Goal: Information Seeking & Learning: Learn about a topic

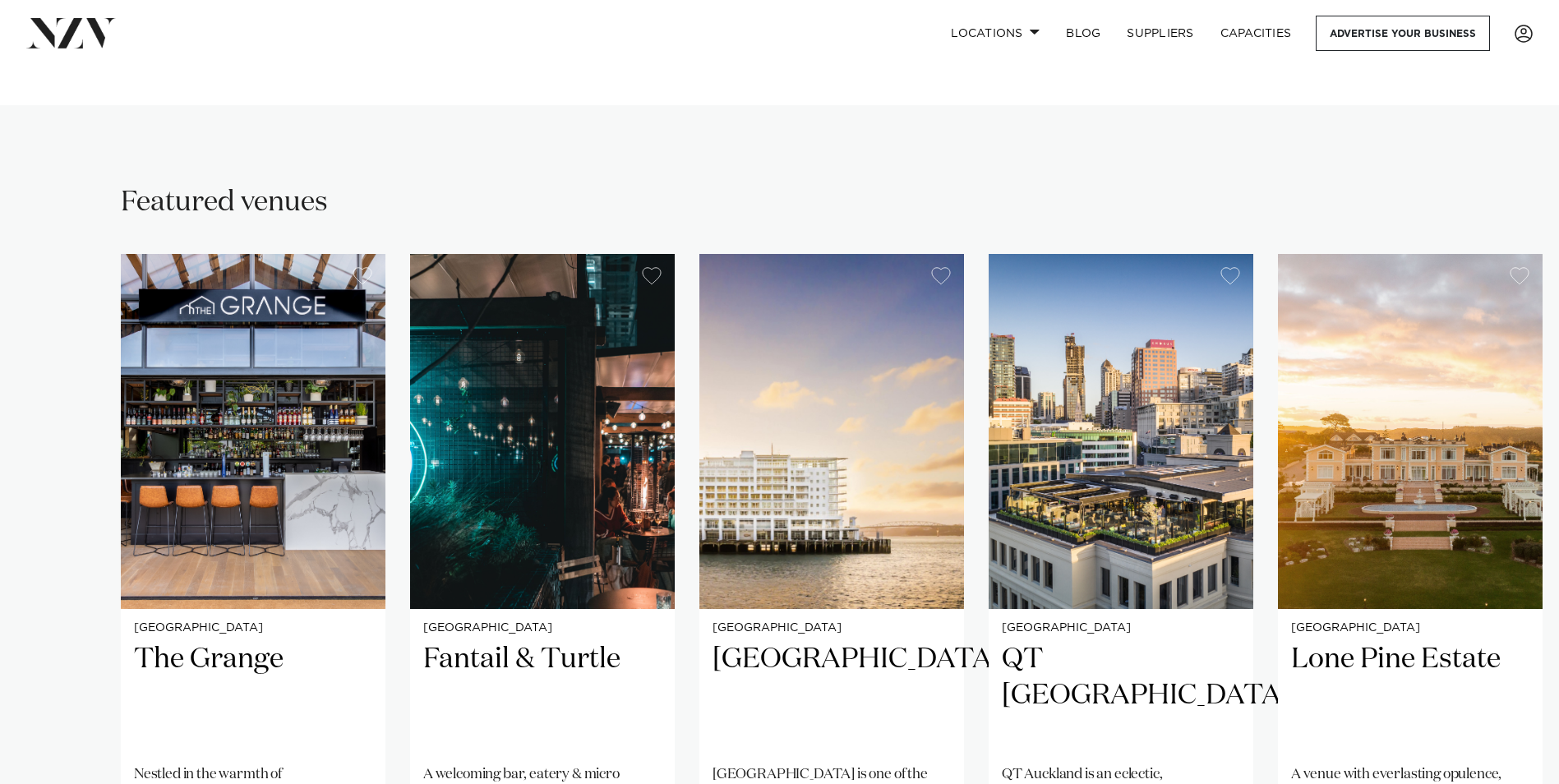
scroll to position [1068, 0]
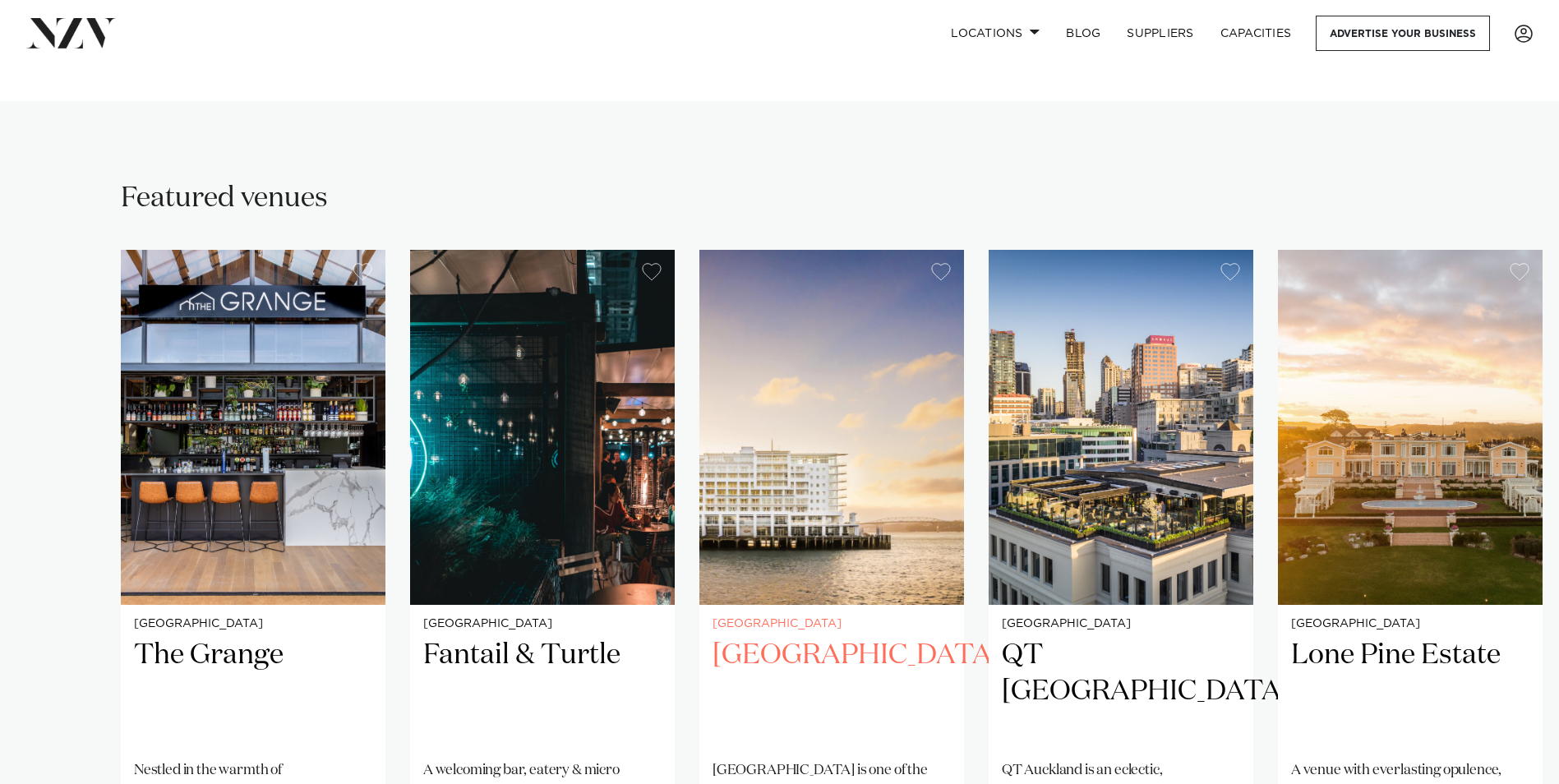
click at [832, 390] on img "3 / 7" at bounding box center [831, 427] width 264 height 355
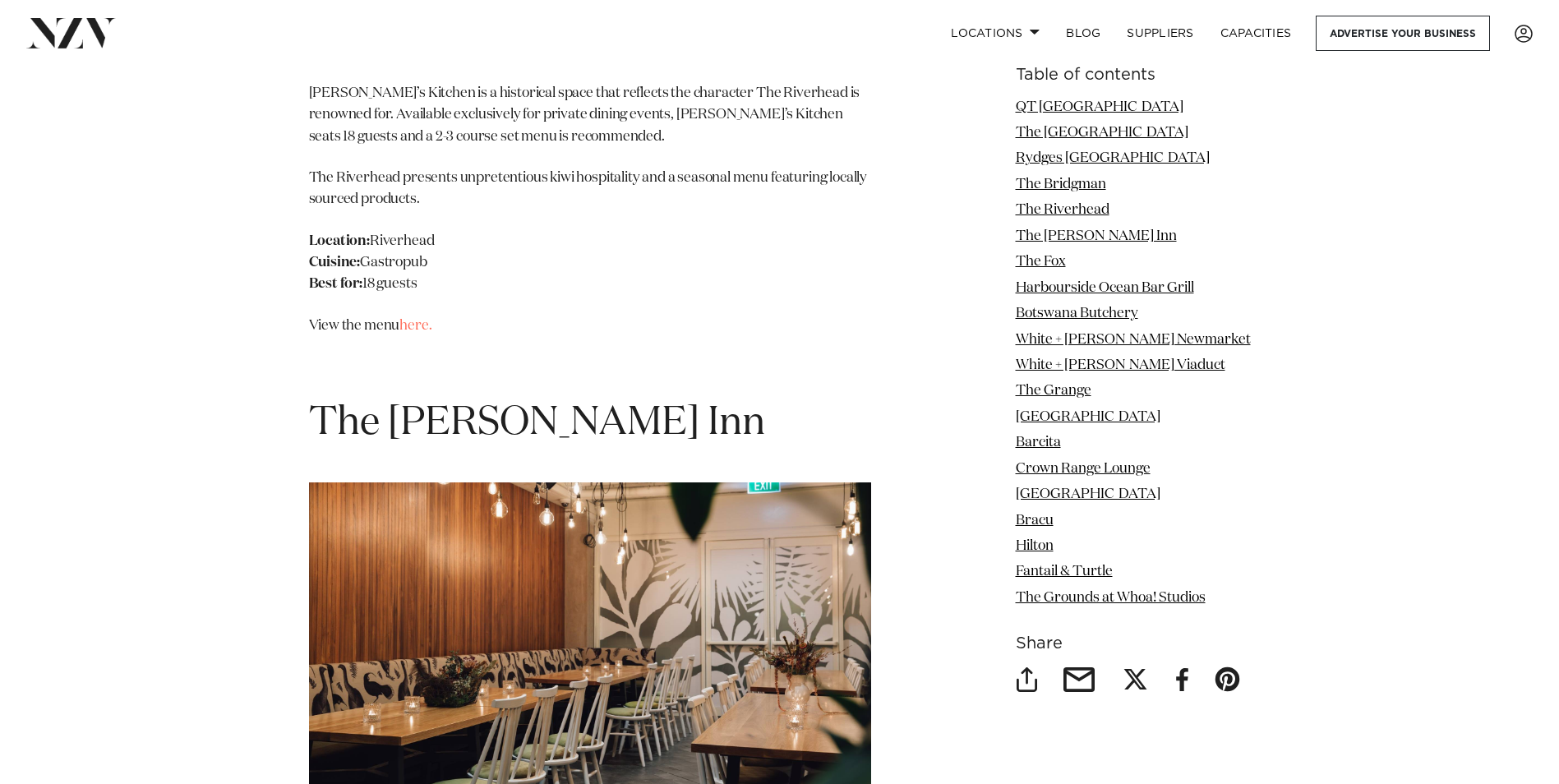
scroll to position [5998, 0]
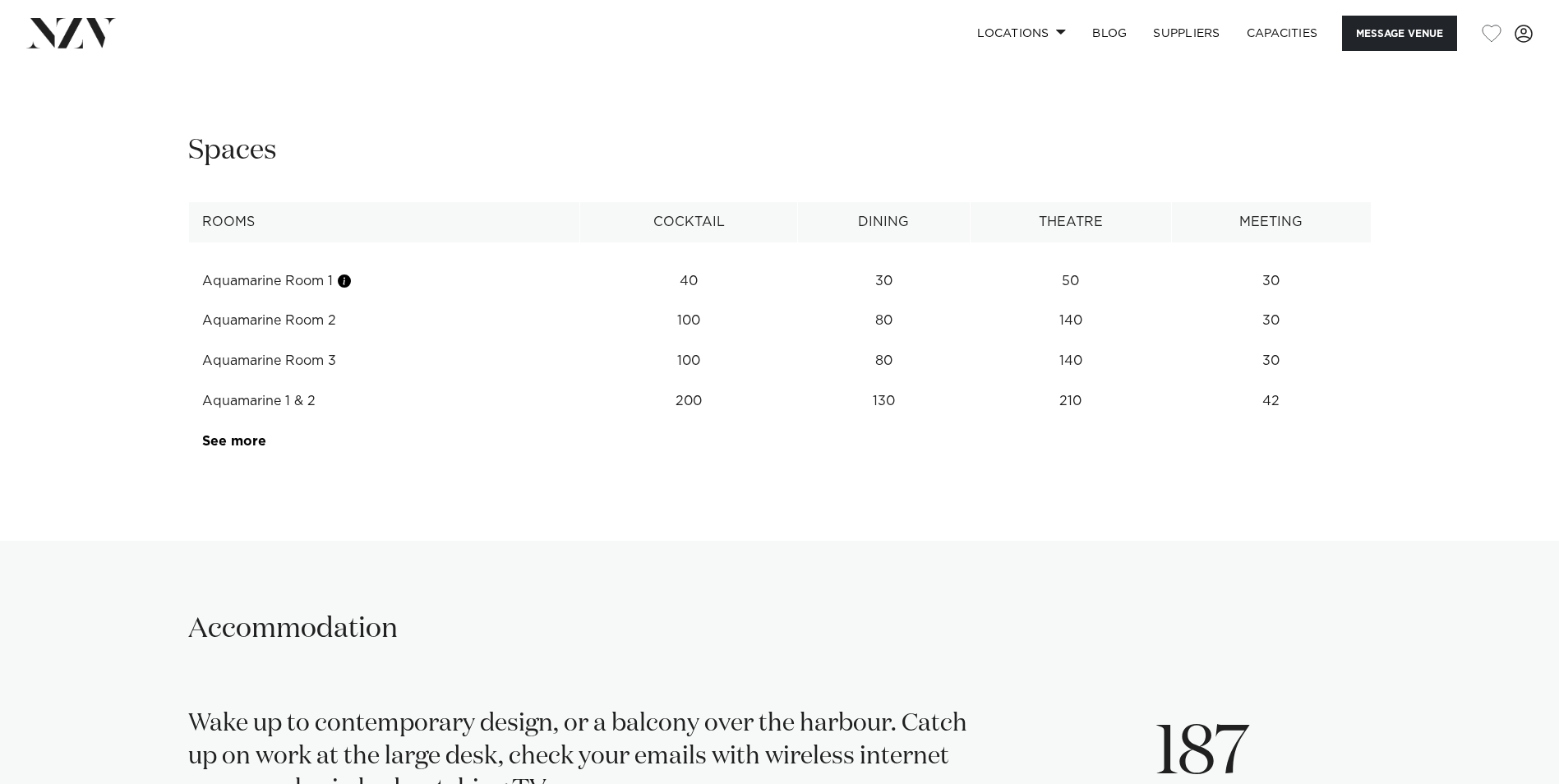
scroll to position [2136, 0]
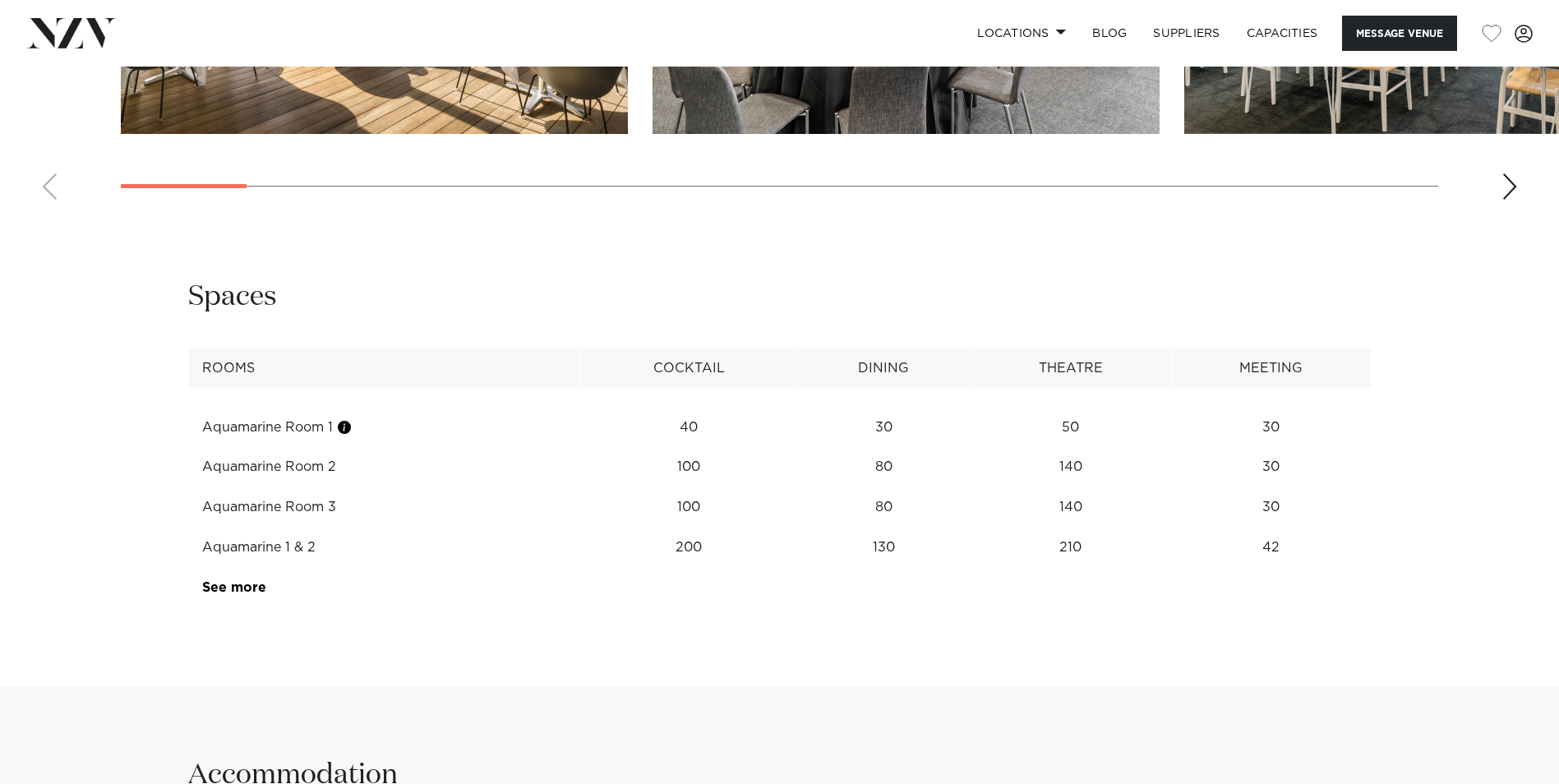
click at [303, 429] on td "Aquamarine Room 1" at bounding box center [384, 427] width 392 height 40
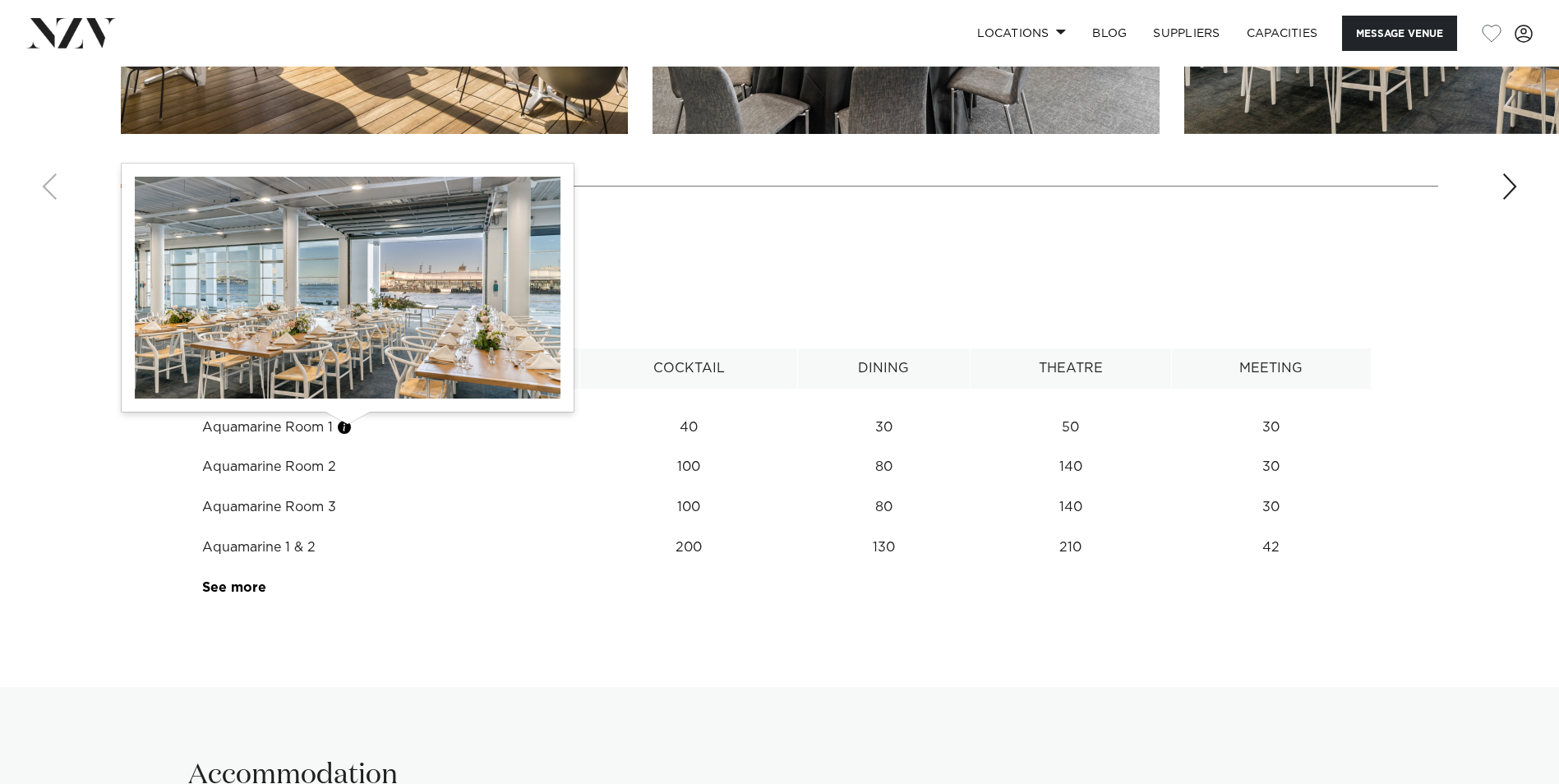
click at [343, 428] on button "button" at bounding box center [344, 427] width 16 height 16
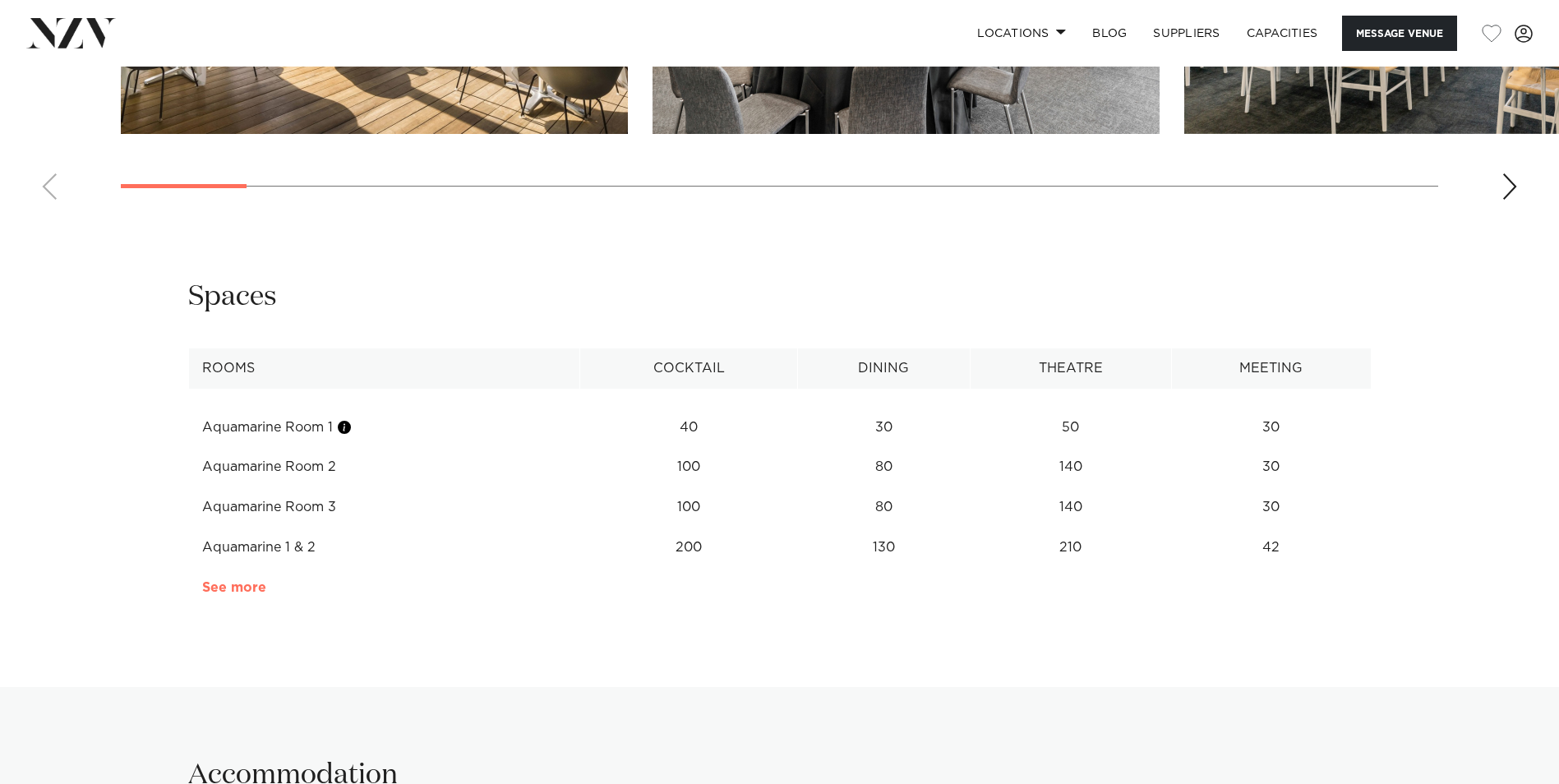
click at [231, 589] on link "See more" at bounding box center [266, 587] width 128 height 13
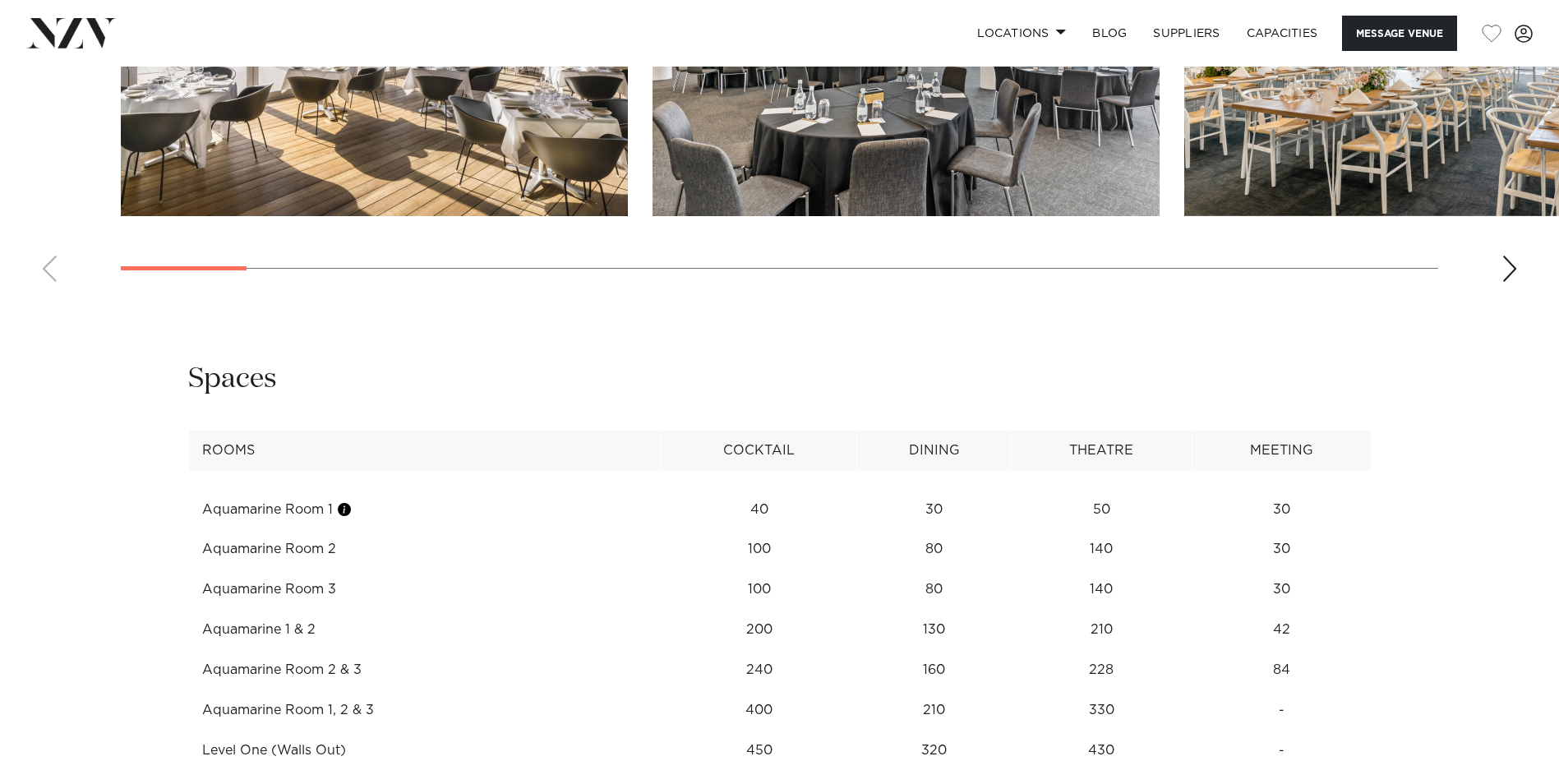
scroll to position [1479, 0]
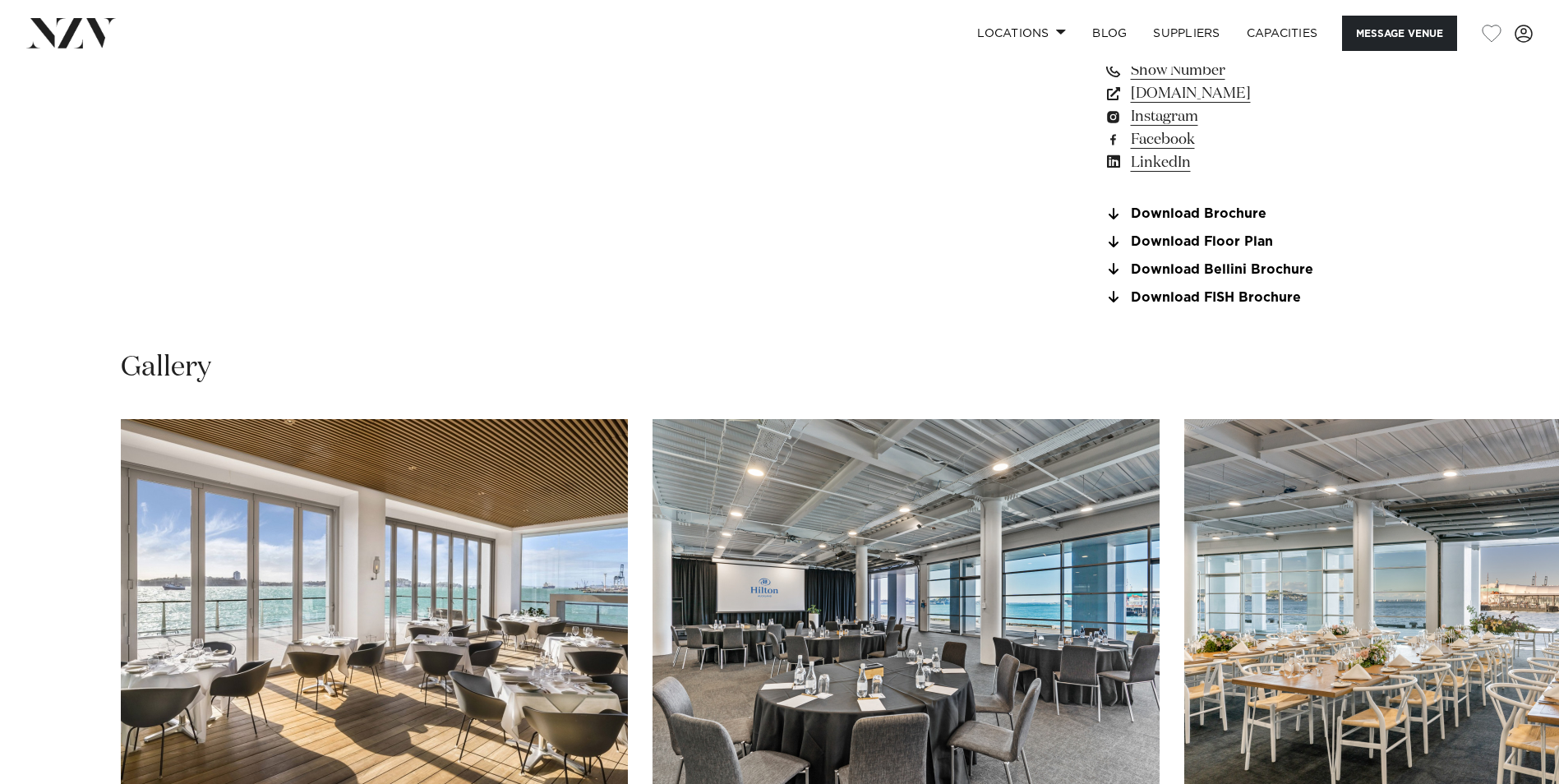
click at [374, 616] on img "1 / 26" at bounding box center [374, 606] width 507 height 373
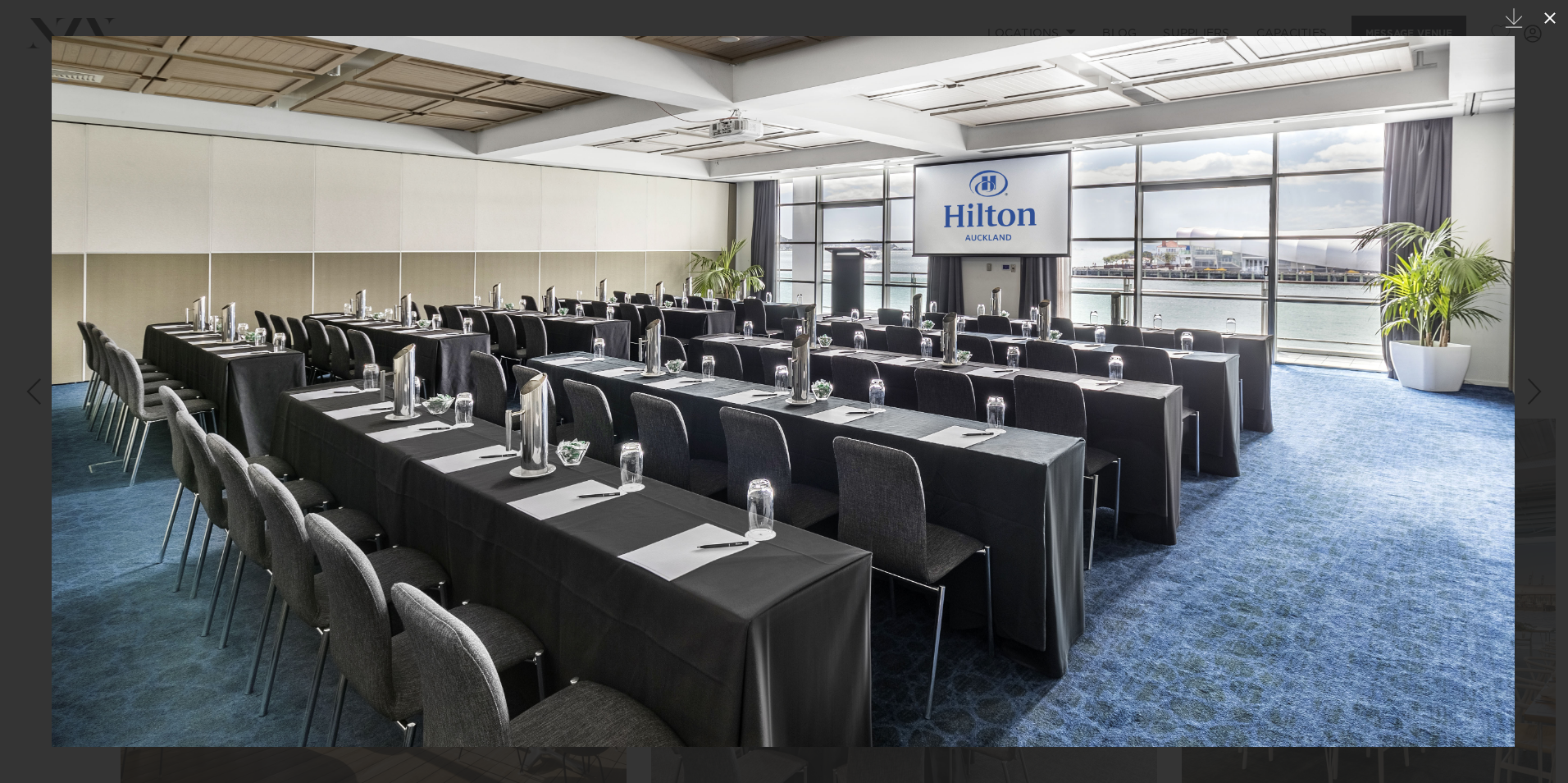
click at [1547, 16] on icon at bounding box center [1550, 17] width 11 height 11
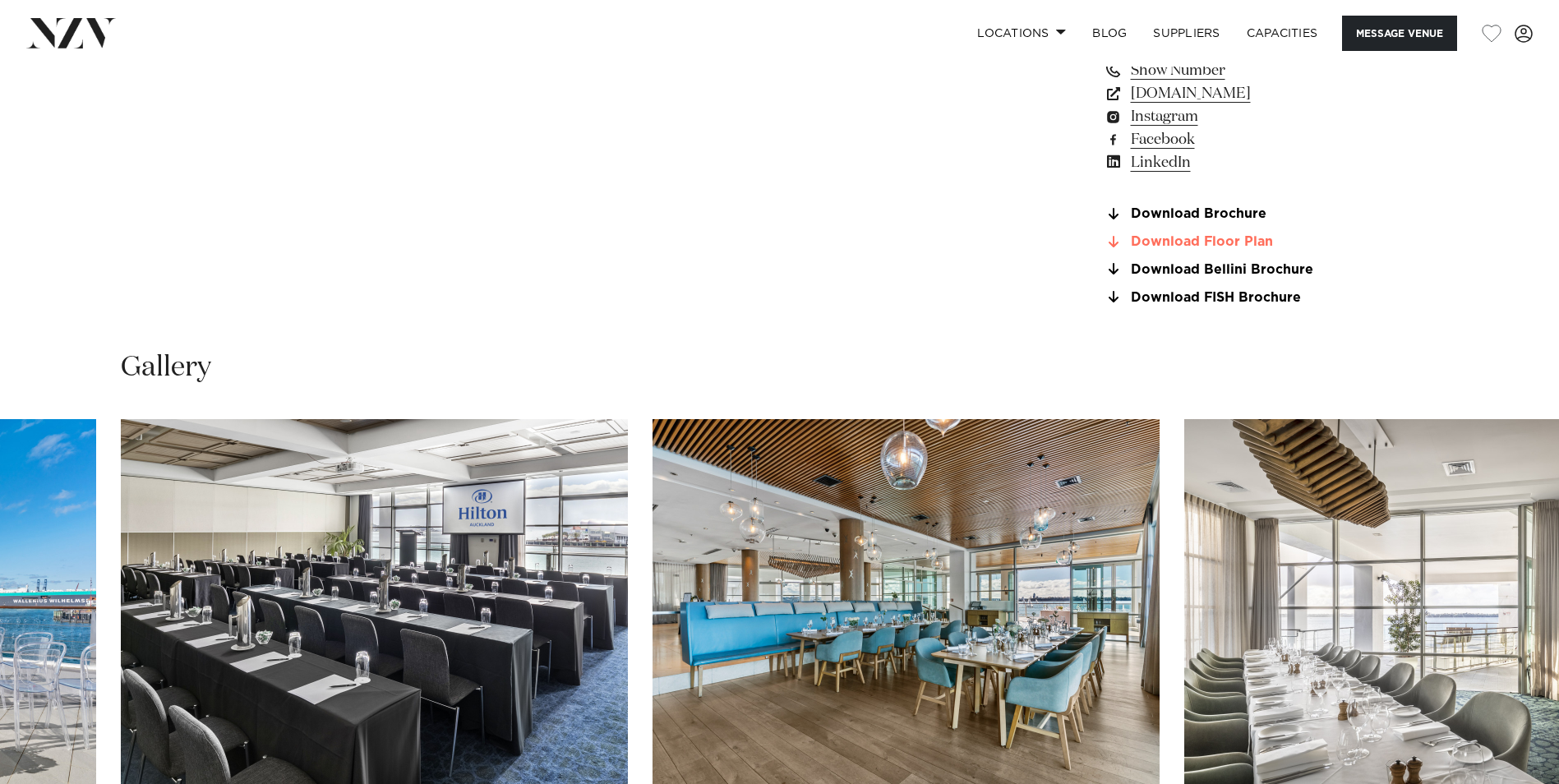
click at [1160, 240] on link "Download Floor Plan" at bounding box center [1237, 242] width 268 height 15
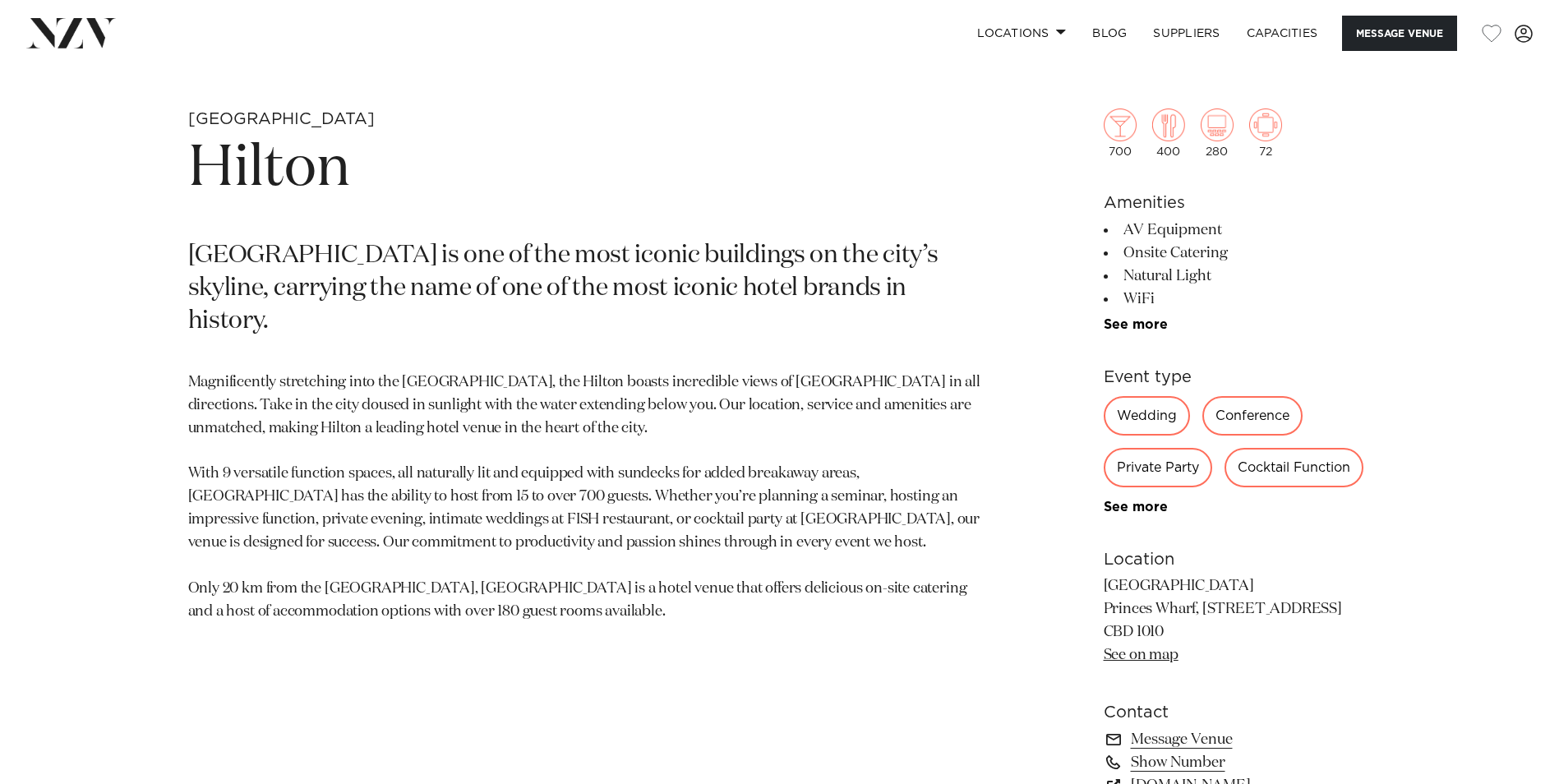
scroll to position [821, 0]
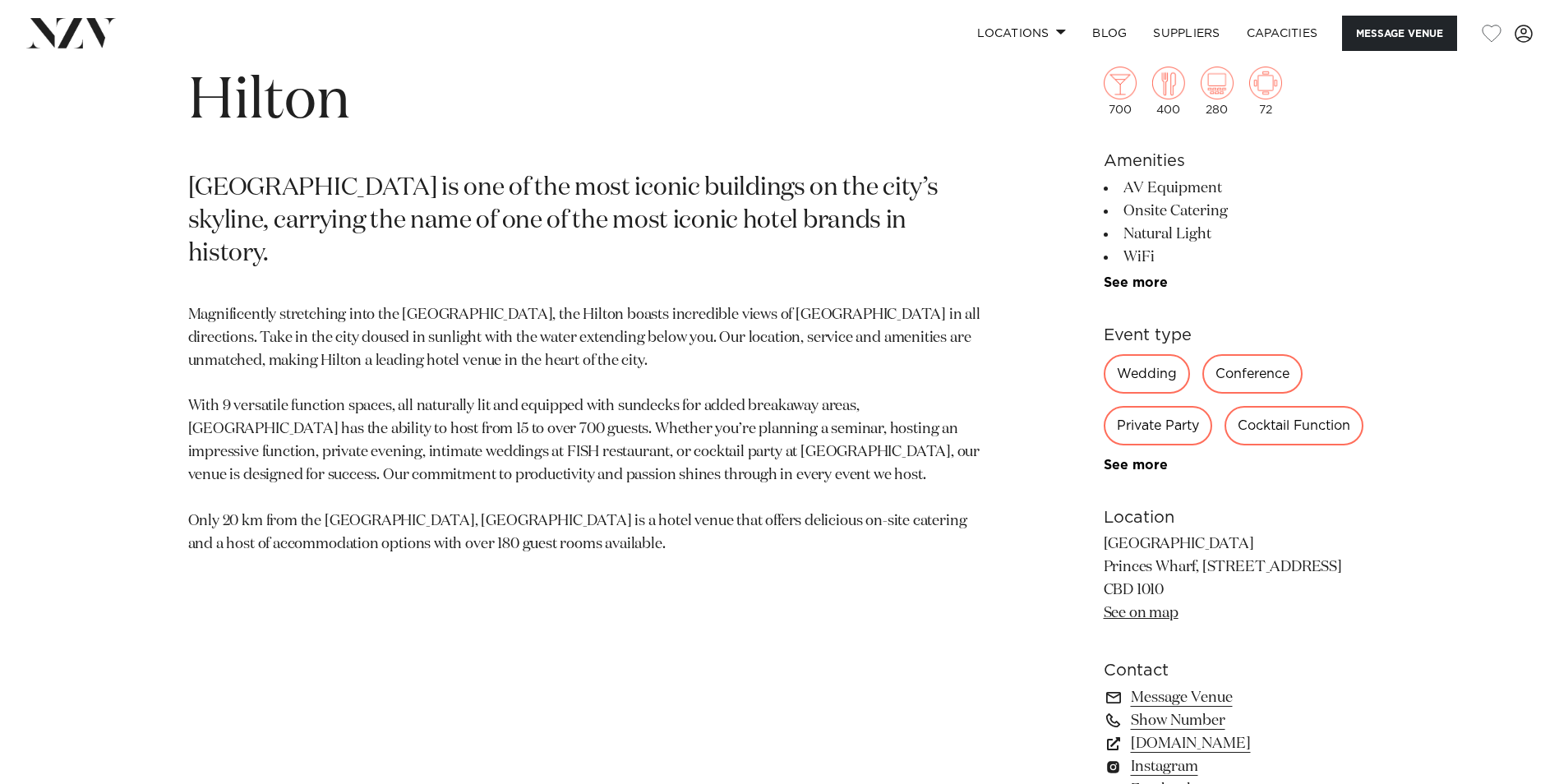
click at [1155, 427] on div "Private Party" at bounding box center [1158, 426] width 108 height 40
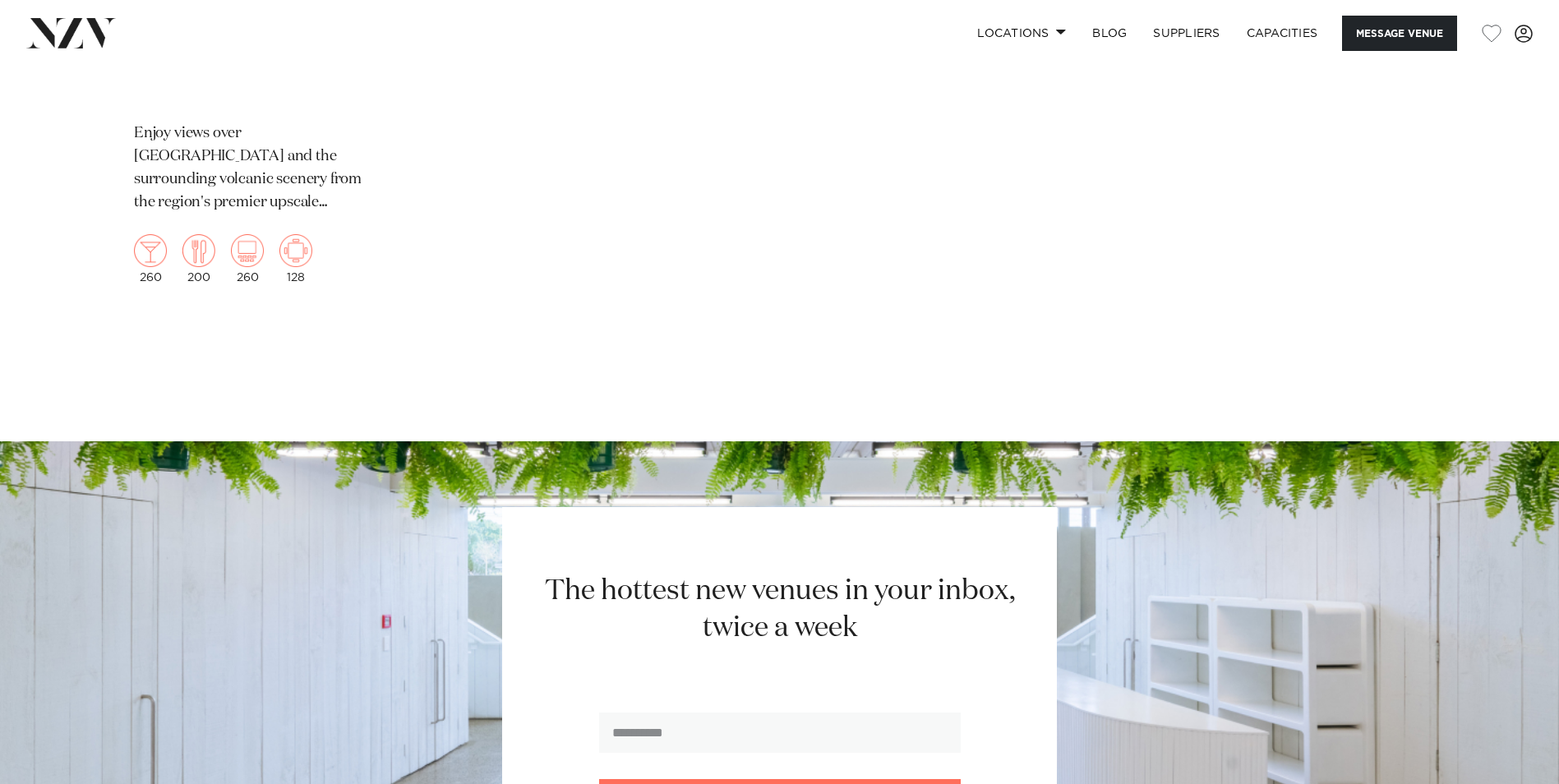
scroll to position [5258, 0]
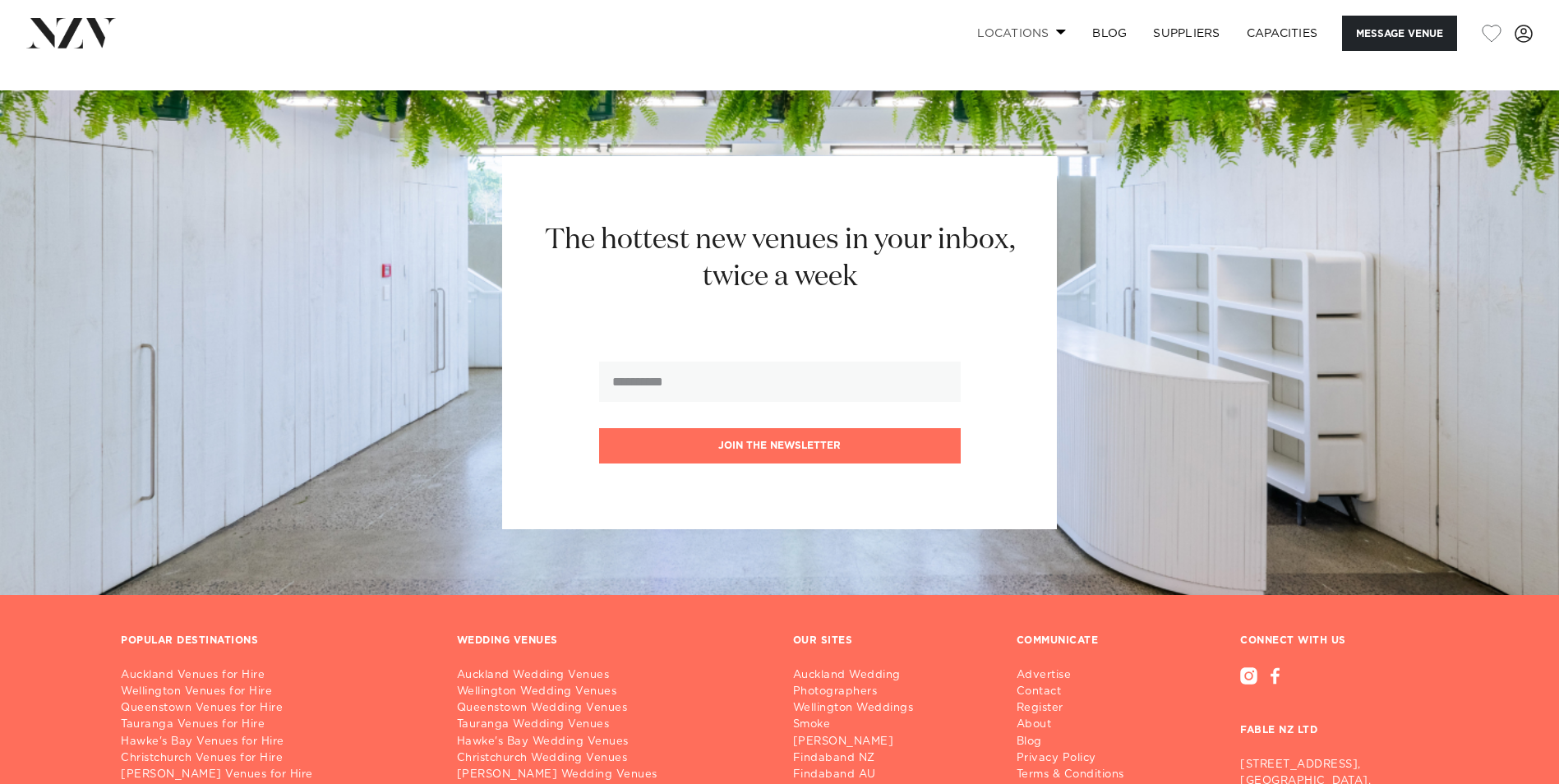
click at [1034, 34] on link "Locations" at bounding box center [1022, 33] width 115 height 36
